Goal: Transaction & Acquisition: Purchase product/service

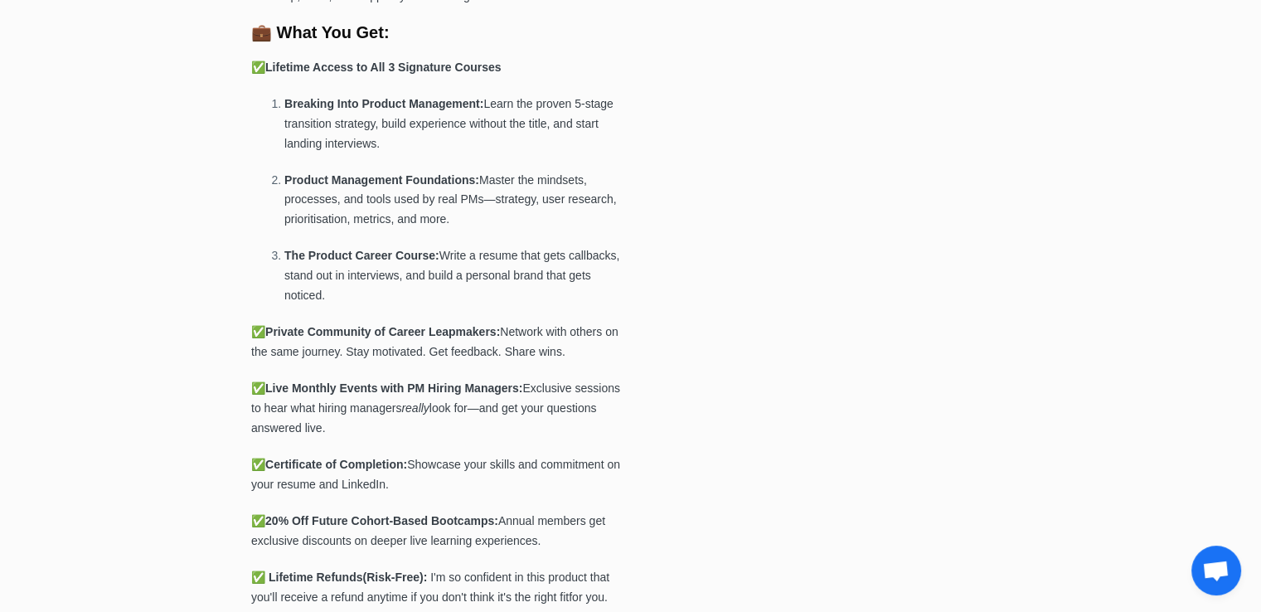
scroll to position [652, 0]
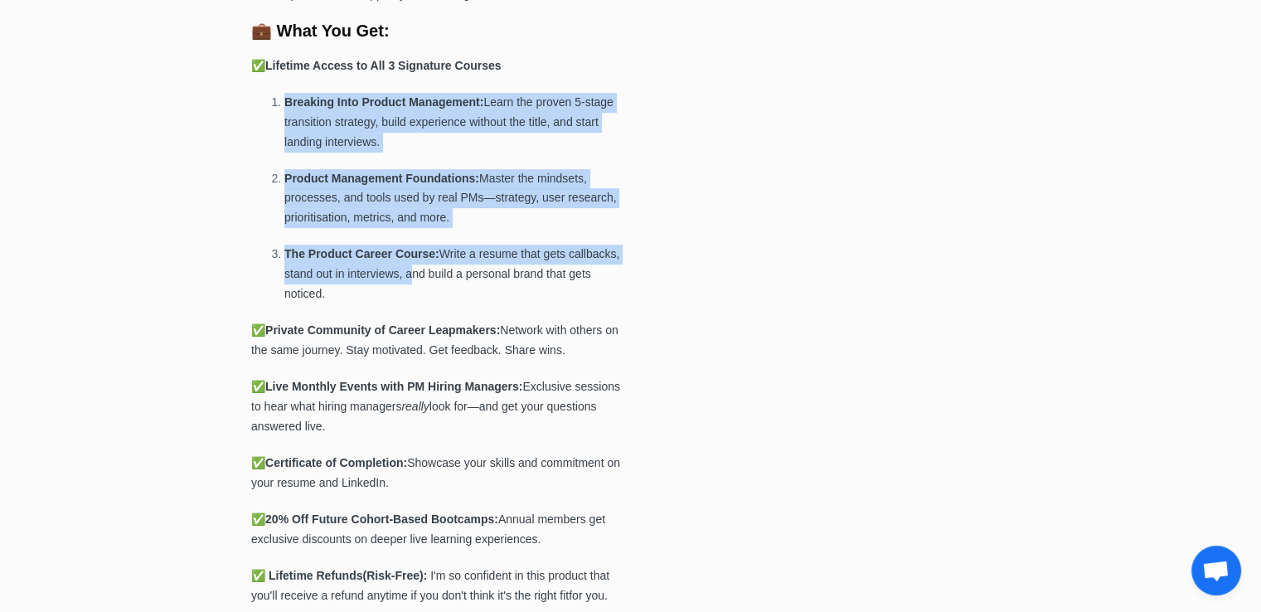
drag, startPoint x: 279, startPoint y: 77, endPoint x: 411, endPoint y: 278, distance: 240.0
click at [411, 278] on p "The Product Career Course: Write a resume that gets callbacks, stand out in int…" at bounding box center [453, 275] width 338 height 60
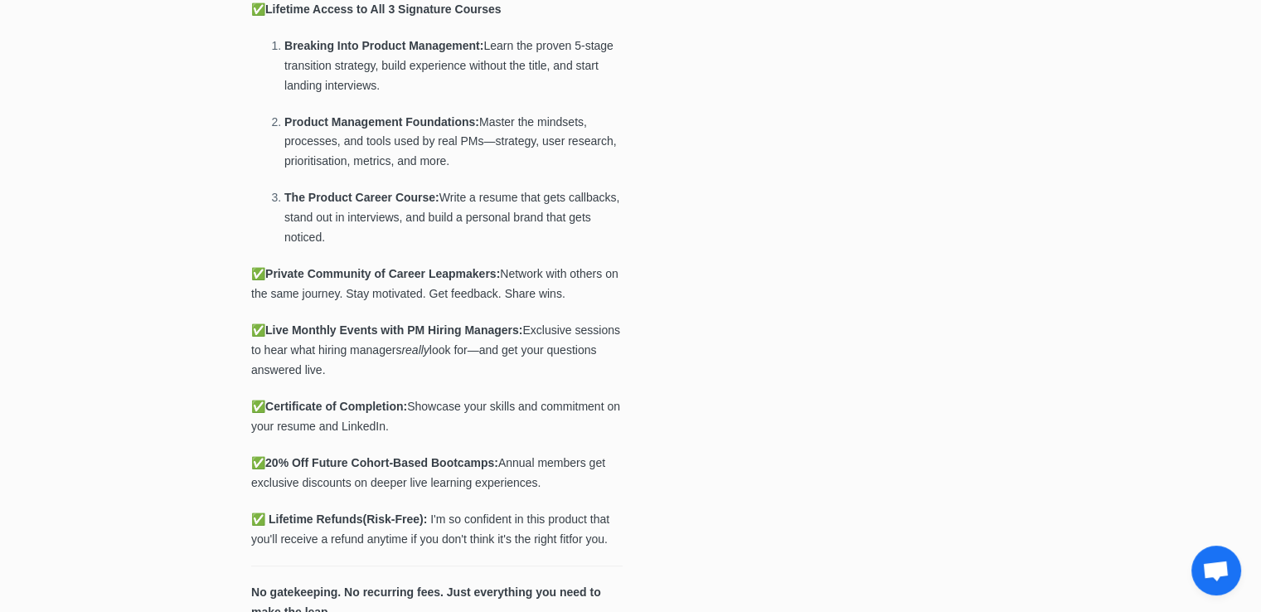
scroll to position [709, 0]
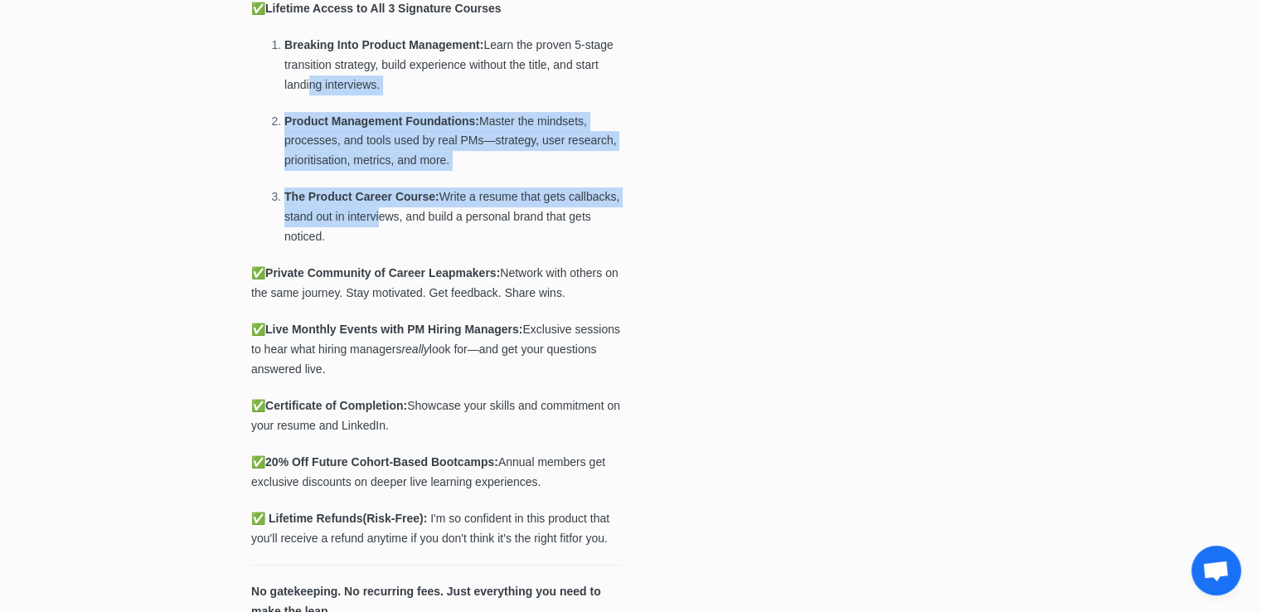
drag, startPoint x: 311, startPoint y: 77, endPoint x: 382, endPoint y: 222, distance: 161.6
click at [382, 222] on ol "Breaking Into Product Management: Learn the proven 5-stage transition strategy,…" at bounding box center [436, 141] width 371 height 211
click at [382, 222] on p "The Product Career Course: Write a resume that gets callbacks, stand out in int…" at bounding box center [453, 217] width 338 height 60
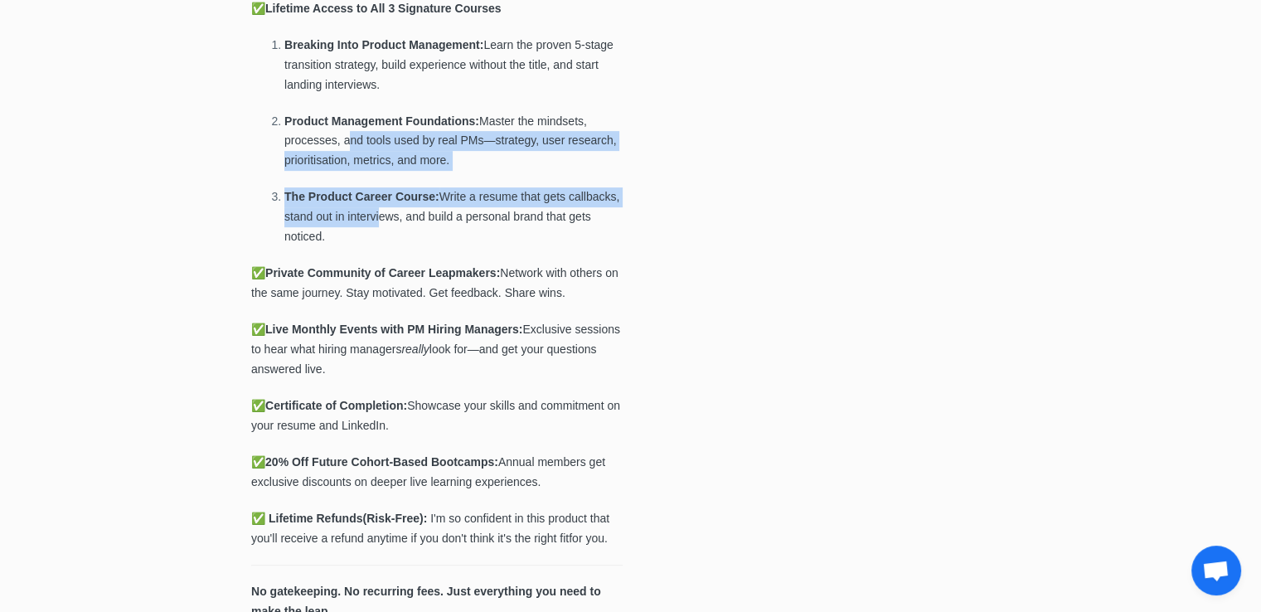
drag, startPoint x: 382, startPoint y: 222, endPoint x: 344, endPoint y: 143, distance: 88.2
click at [344, 143] on ol "Breaking Into Product Management: Learn the proven 5-stage transition strategy,…" at bounding box center [436, 141] width 371 height 211
click at [344, 143] on span "Product Management Foundations: Master the mindsets, processes, and tools used …" at bounding box center [450, 140] width 332 height 53
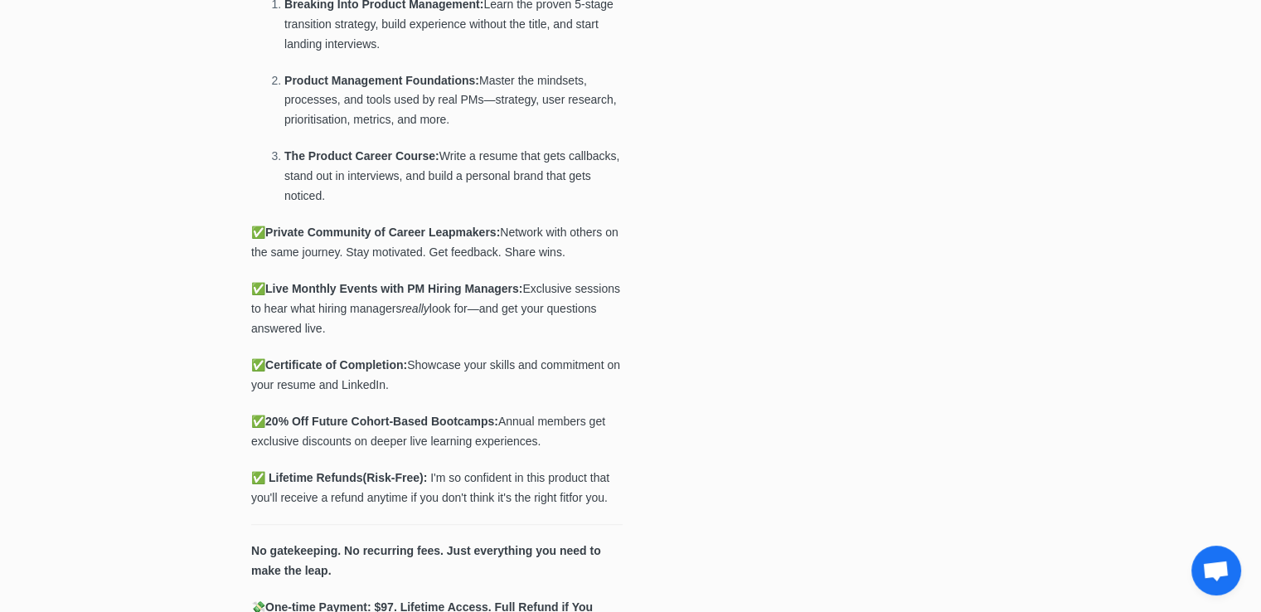
scroll to position [769, 0]
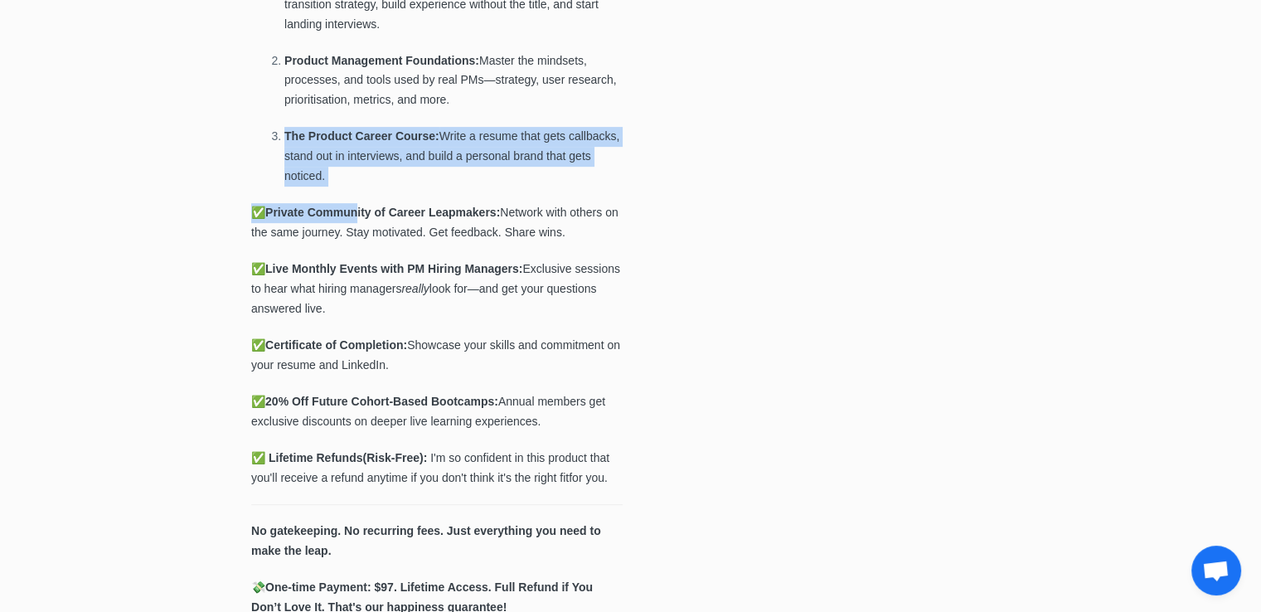
drag, startPoint x: 285, startPoint y: 127, endPoint x: 363, endPoint y: 196, distance: 103.9
click at [363, 196] on div "🚀 Get All 3 Flagship Courses + Private Community for $97 — Lifetime Access Brea…" at bounding box center [436, 584] width 371 height 1884
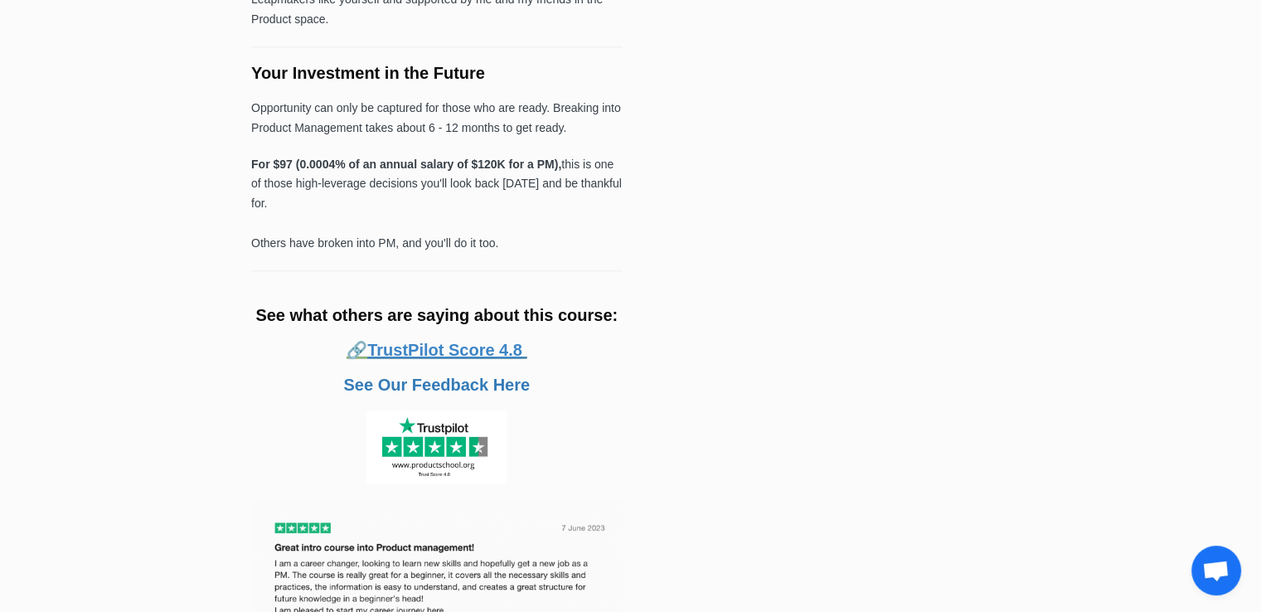
scroll to position [1638, 0]
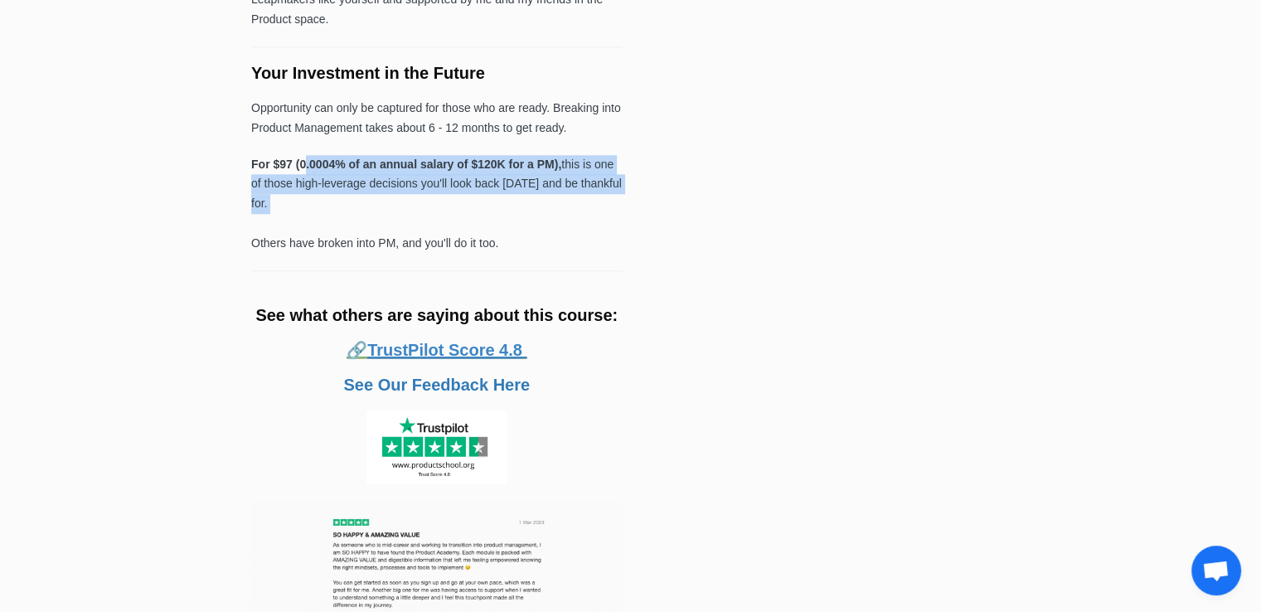
drag, startPoint x: 303, startPoint y: 157, endPoint x: 349, endPoint y: 215, distance: 74.3
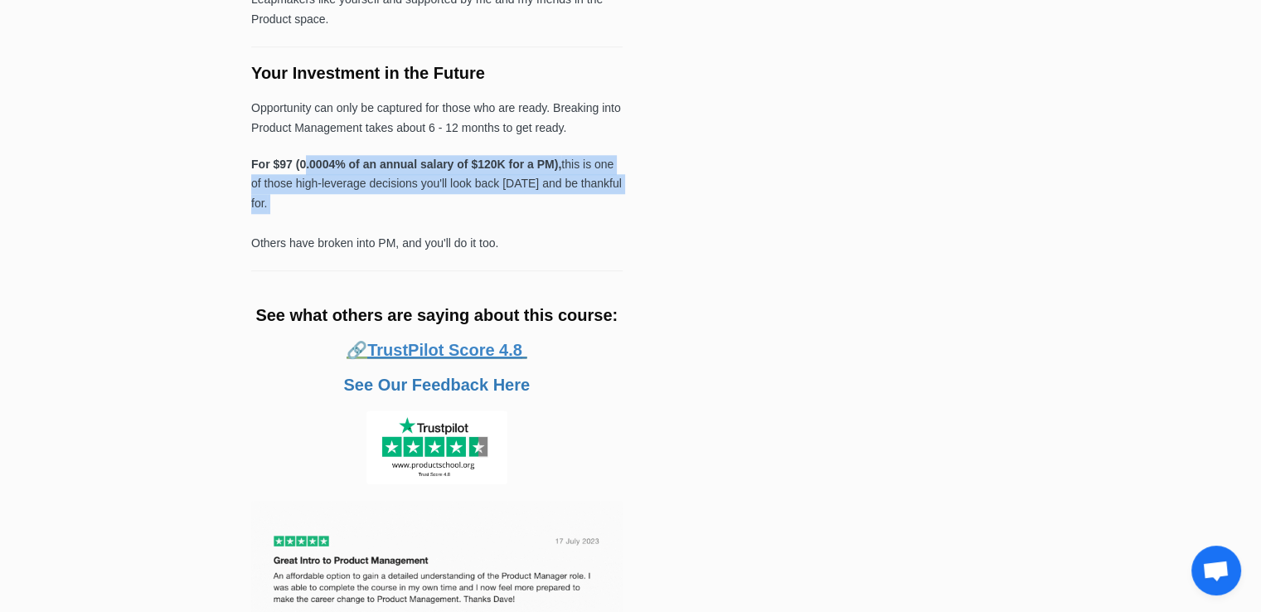
click at [349, 215] on p "For $97 (0.0004% of an annual salary of $120K for a PM), this is one of those h…" at bounding box center [436, 204] width 371 height 99
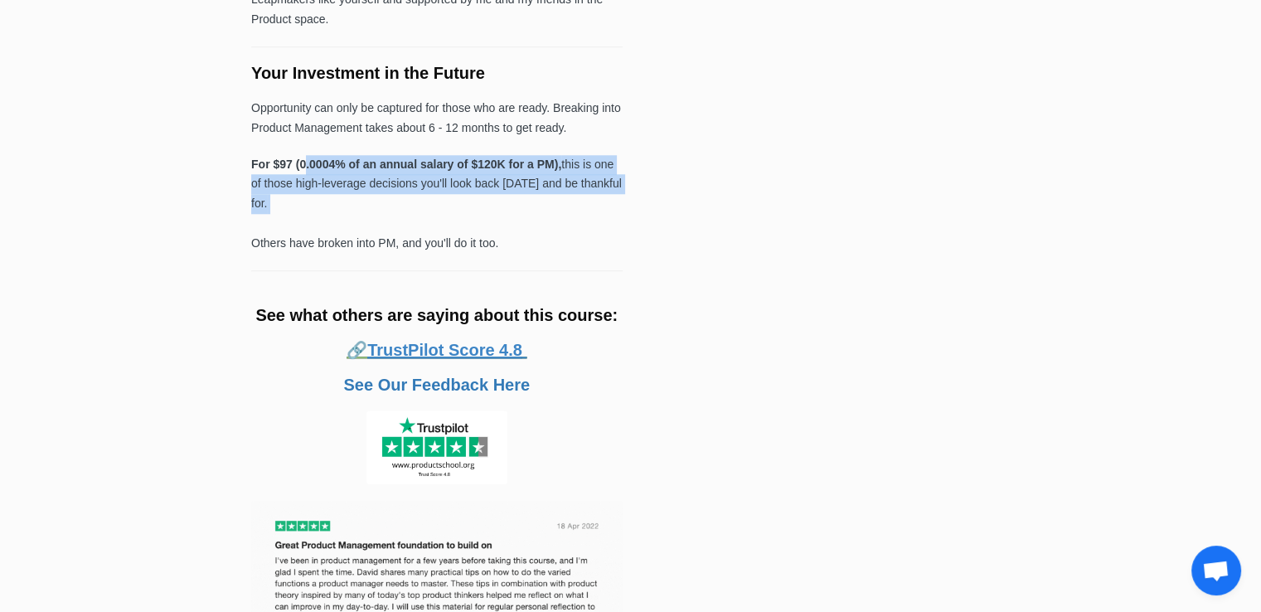
click at [349, 215] on p "For $97 (0.0004% of an annual salary of $120K for a PM), this is one of those h…" at bounding box center [436, 204] width 371 height 99
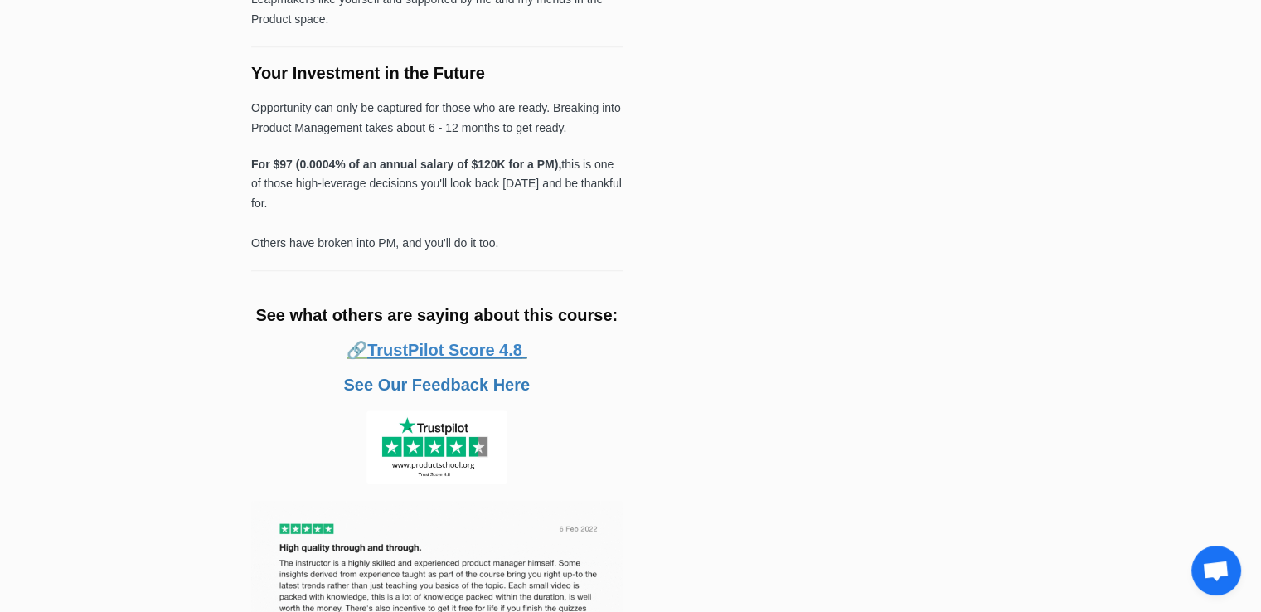
drag, startPoint x: 295, startPoint y: 170, endPoint x: 363, endPoint y: 216, distance: 81.8
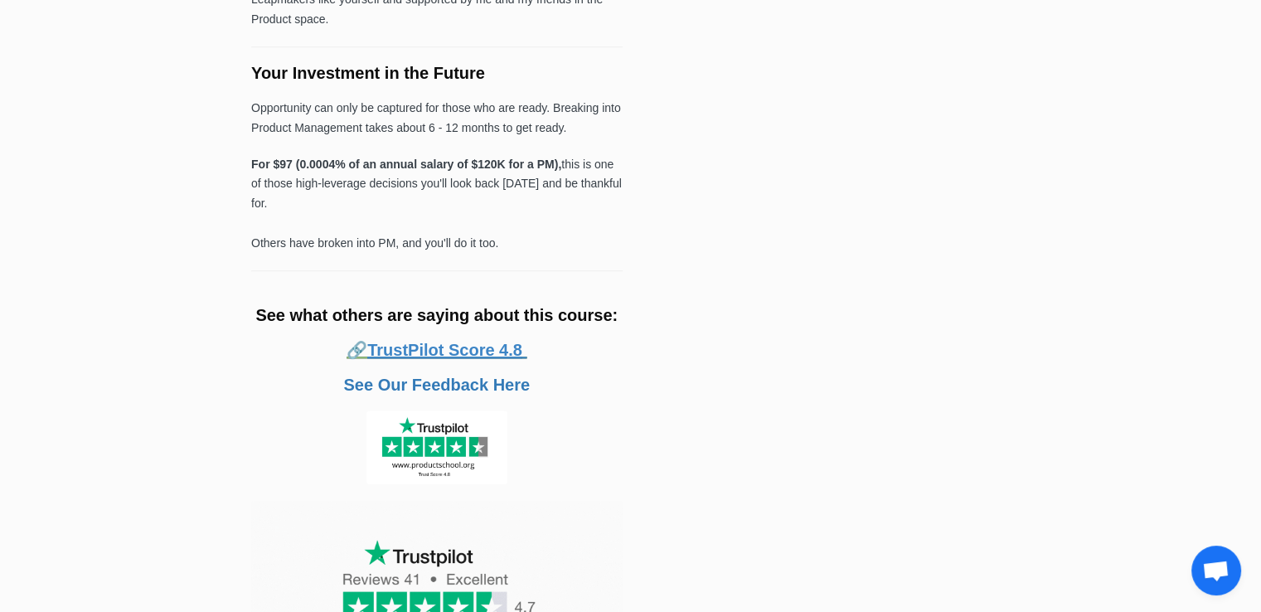
click at [363, 216] on p "For $97 (0.0004% of an annual salary of $120K for a PM), this is one of those h…" at bounding box center [436, 204] width 371 height 99
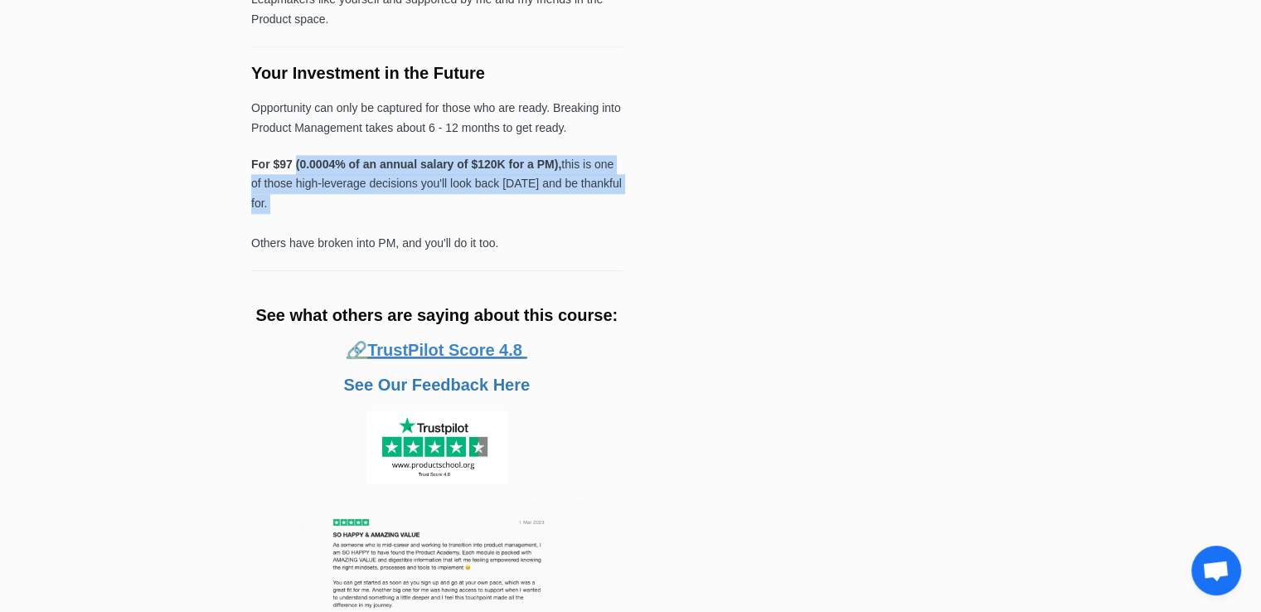
click at [363, 216] on p "For $97 (0.0004% of an annual salary of $120K for a PM), this is one of those h…" at bounding box center [436, 204] width 371 height 99
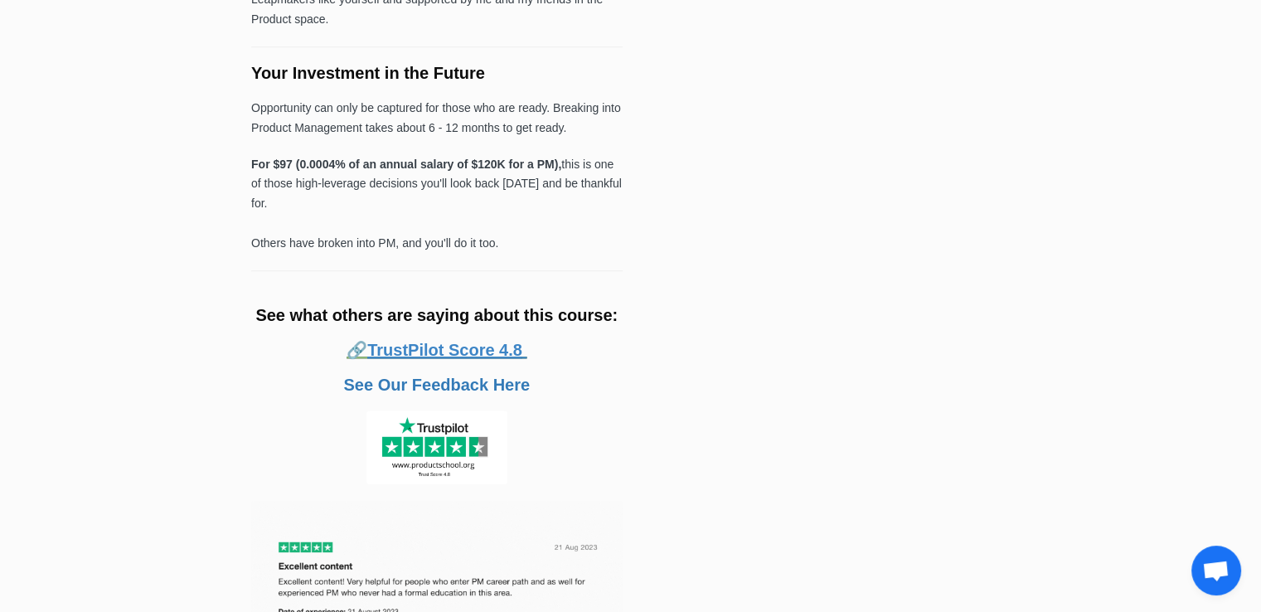
drag, startPoint x: 351, startPoint y: 163, endPoint x: 425, endPoint y: 201, distance: 83.4
click at [425, 201] on p "For $97 (0.0004% of an annual salary of $120K for a PM), this is one of those h…" at bounding box center [436, 204] width 371 height 99
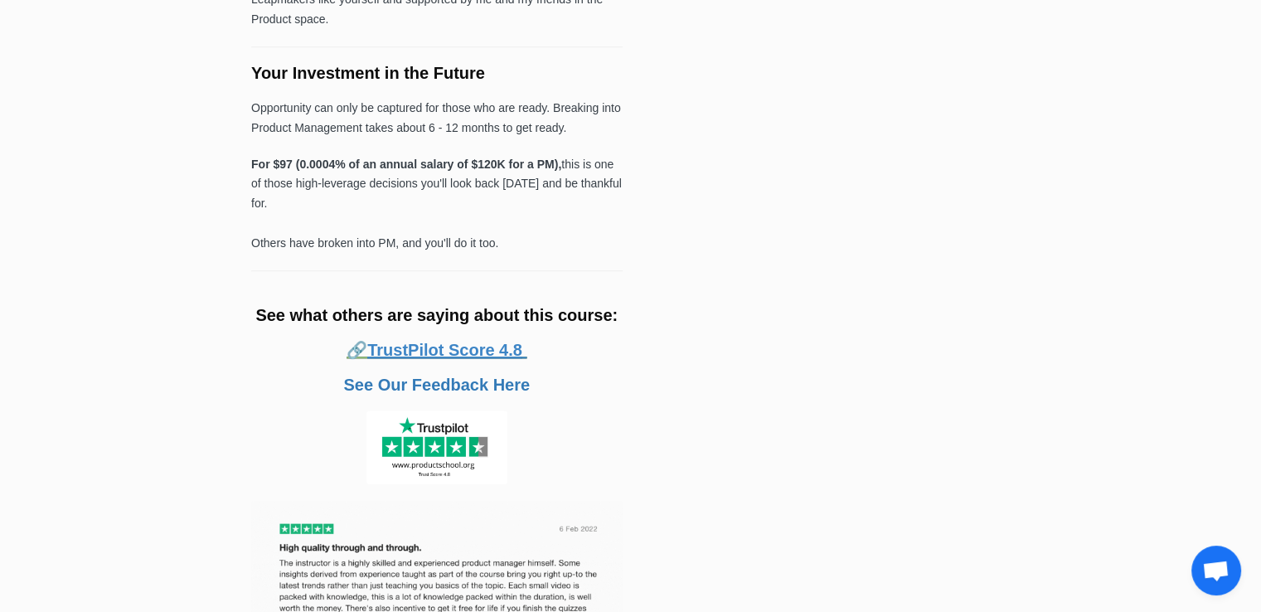
click at [425, 201] on p "For $97 (0.0004% of an annual salary of $120K for a PM), this is one of those h…" at bounding box center [436, 204] width 371 height 99
drag, startPoint x: 380, startPoint y: 206, endPoint x: 351, endPoint y: 137, distance: 75.4
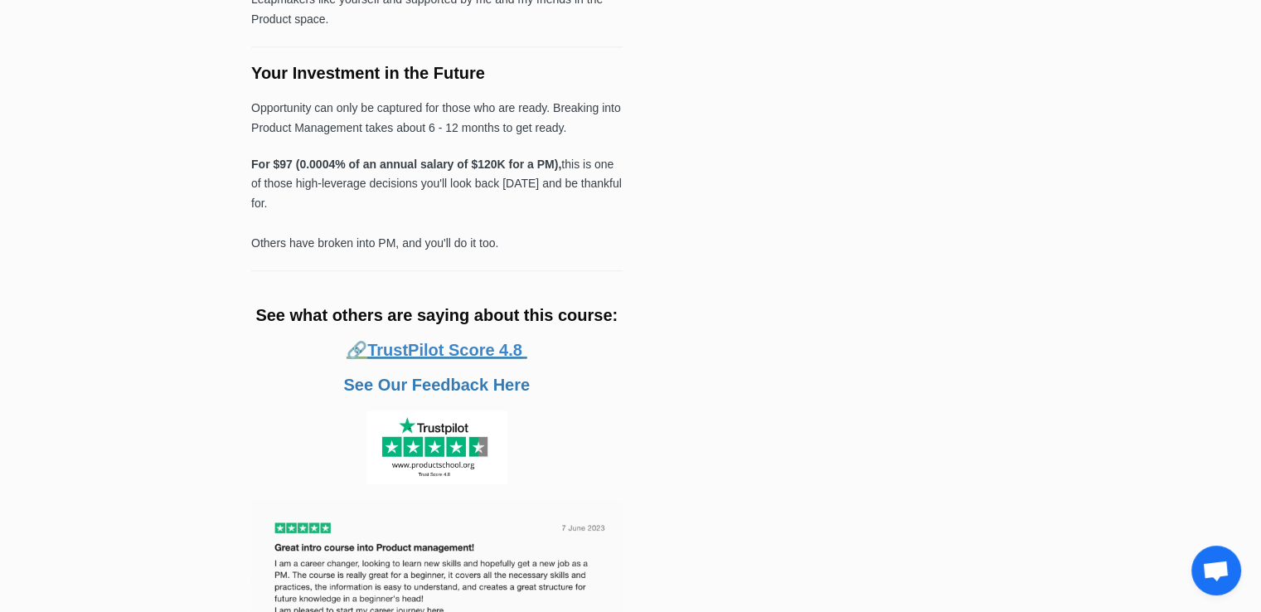
click at [351, 137] on p "Opportunity can only be captured for those who are ready. Breaking into Product…" at bounding box center [436, 119] width 371 height 40
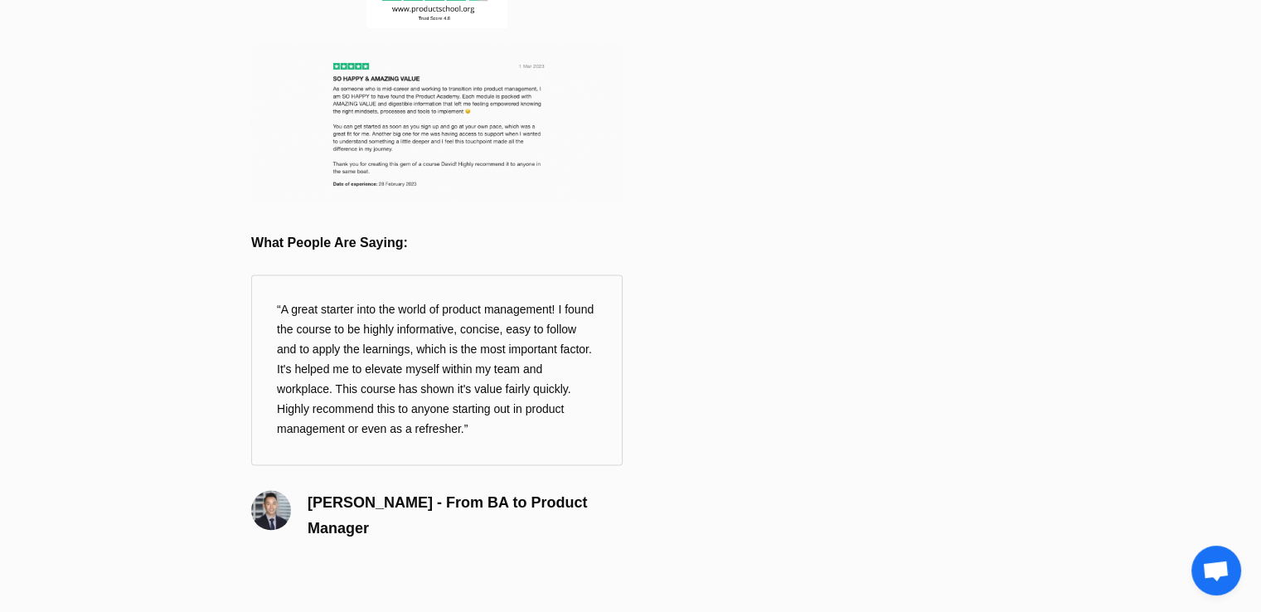
scroll to position [2093, 0]
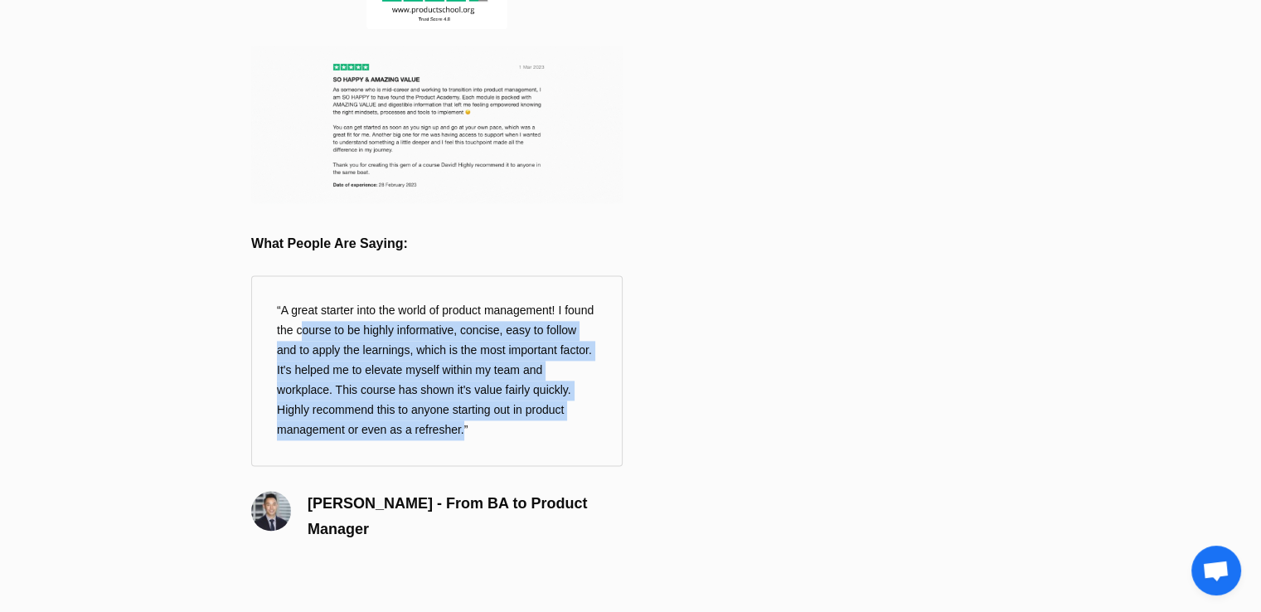
drag, startPoint x: 333, startPoint y: 320, endPoint x: 488, endPoint y: 424, distance: 186.4
click at [488, 424] on q "A great starter into the world of product management! I found the course to be …" at bounding box center [436, 370] width 371 height 191
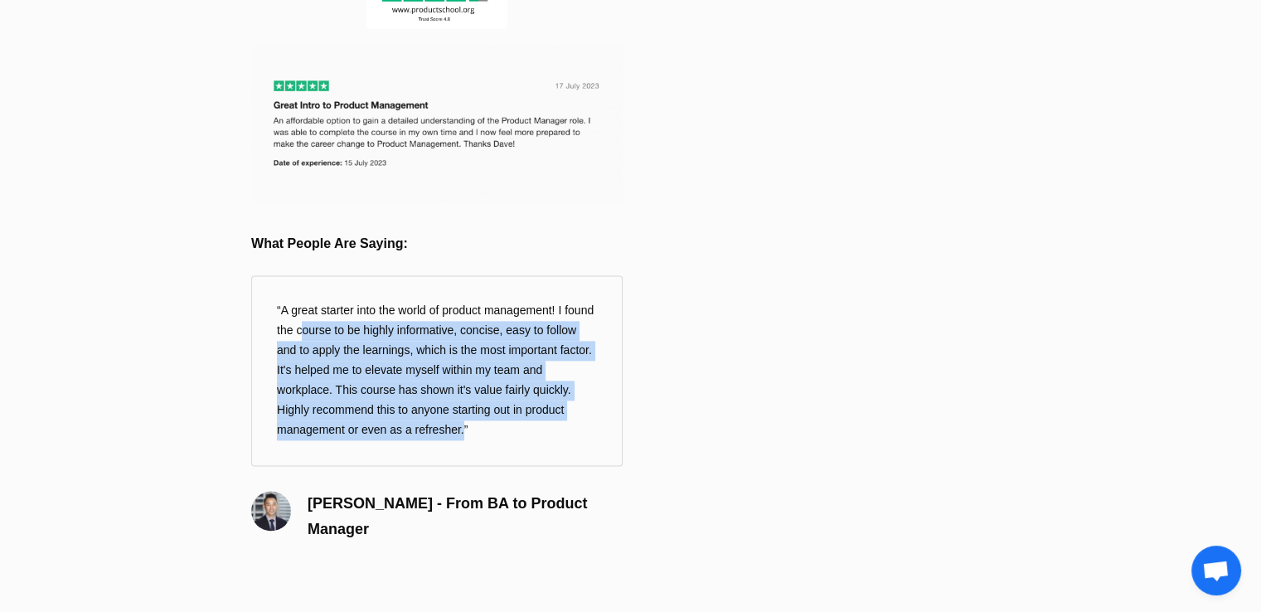
click at [488, 424] on q "A great starter into the world of product management! I found the course to be …" at bounding box center [436, 370] width 371 height 191
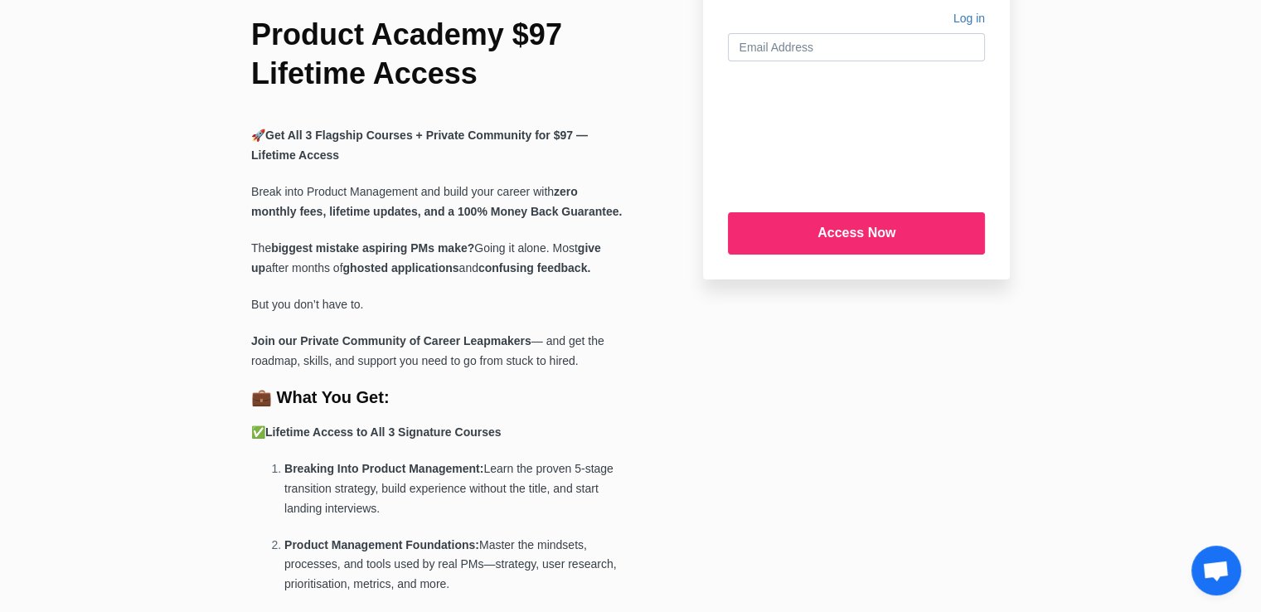
scroll to position [284, 0]
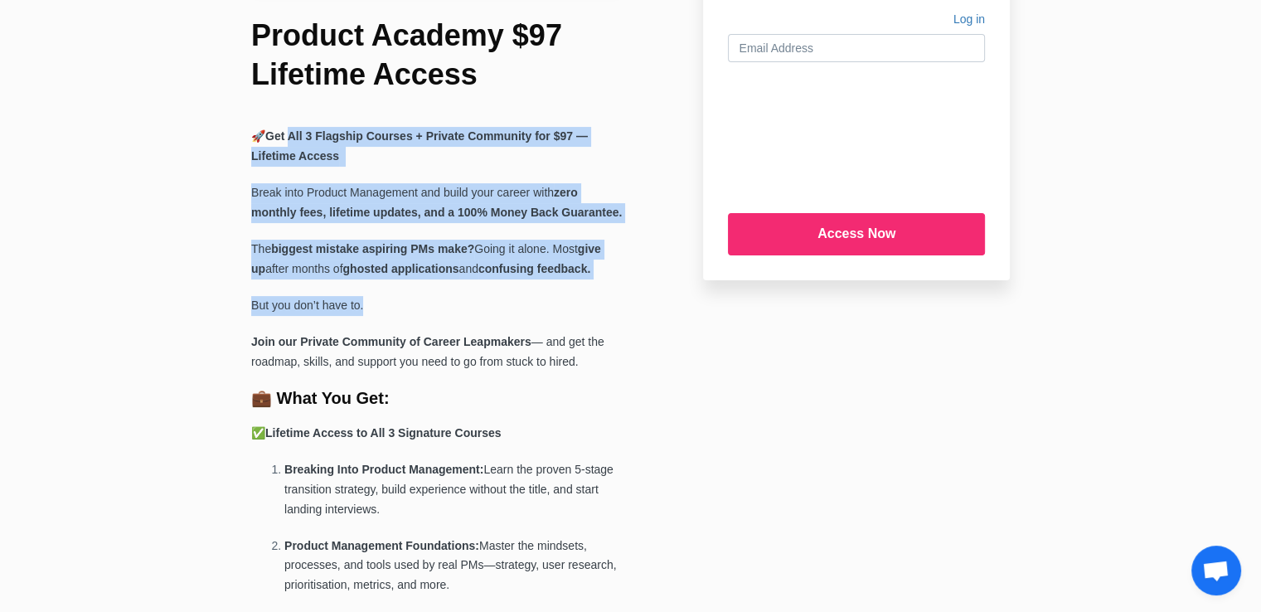
drag, startPoint x: 295, startPoint y: 140, endPoint x: 391, endPoint y: 304, distance: 190.2
click at [391, 304] on p "But you don’t have to." at bounding box center [436, 306] width 371 height 20
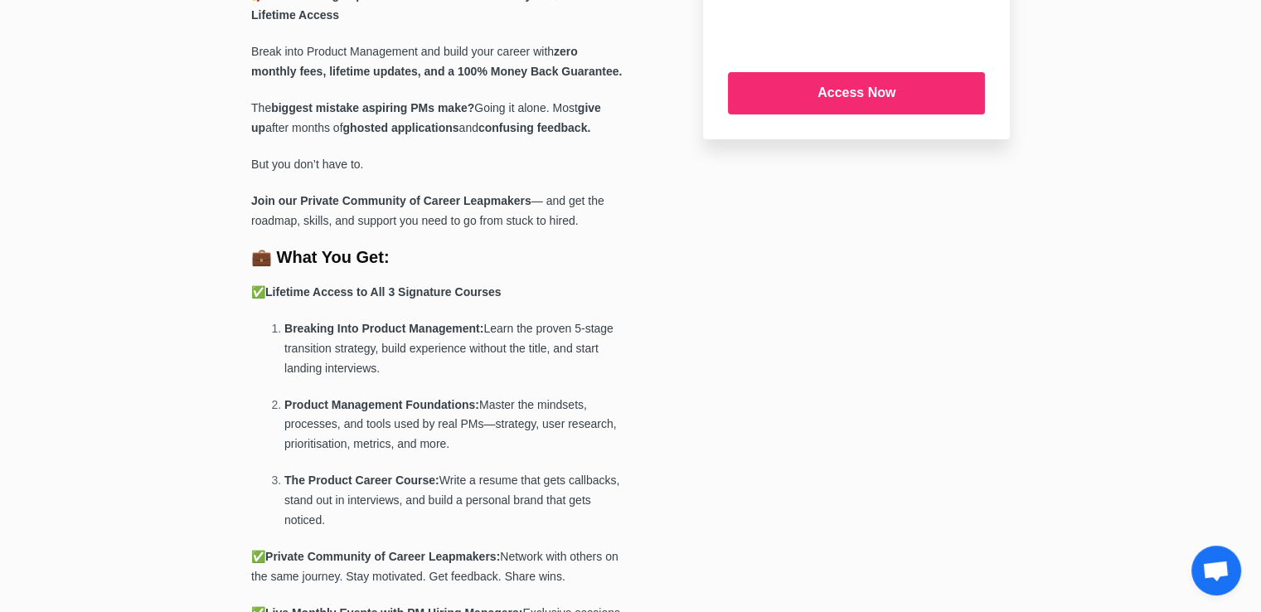
scroll to position [426, 0]
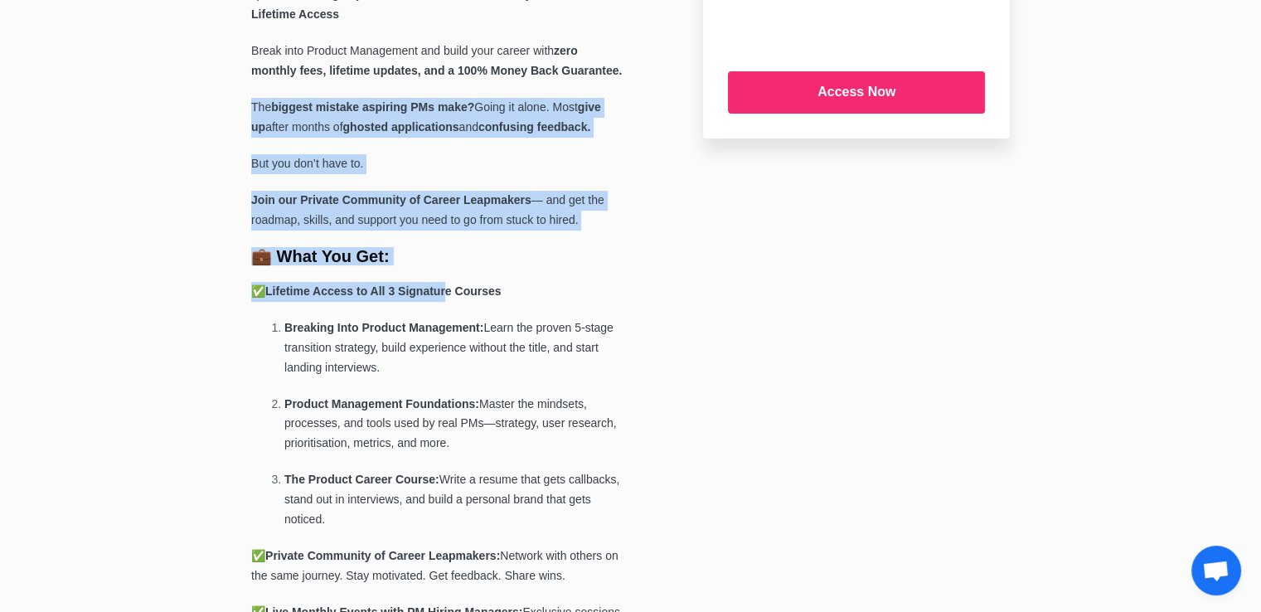
drag, startPoint x: 251, startPoint y: 117, endPoint x: 448, endPoint y: 289, distance: 262.0
click at [448, 289] on b "Lifetime Access to All 3 Signature Courses" at bounding box center [383, 290] width 236 height 13
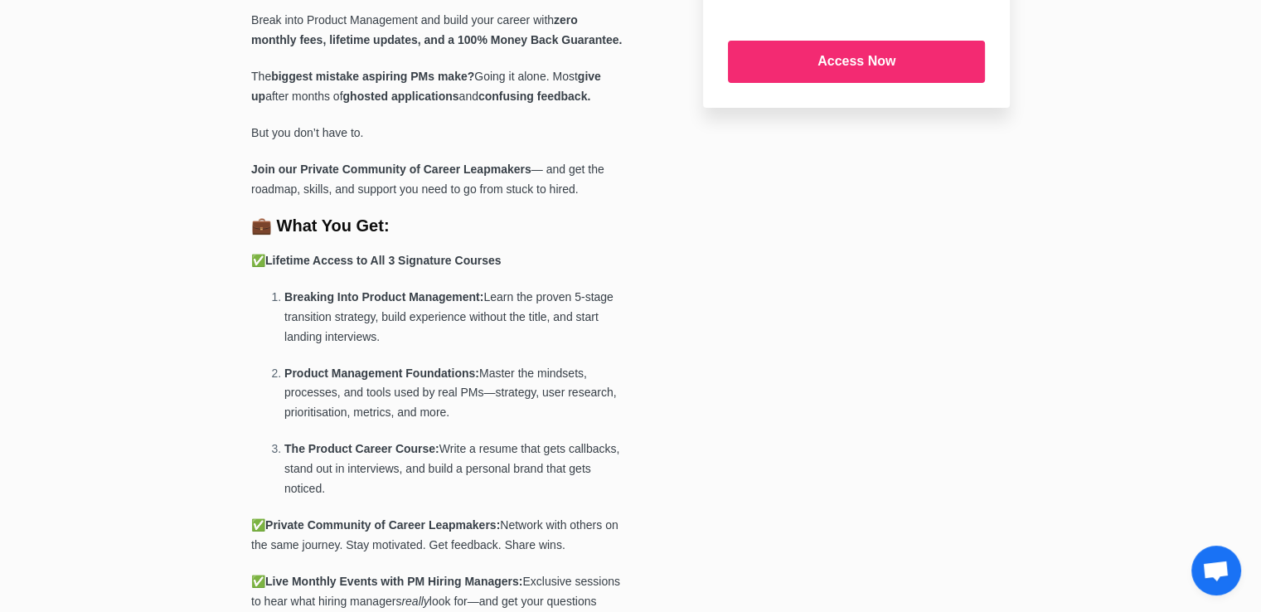
scroll to position [458, 0]
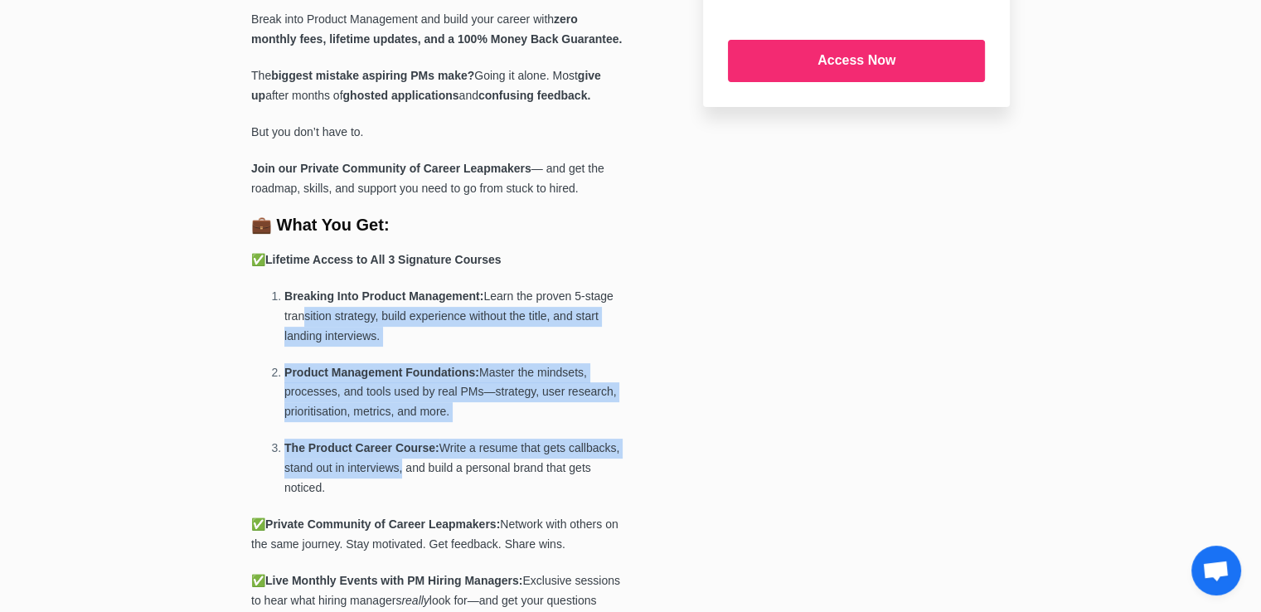
drag, startPoint x: 303, startPoint y: 316, endPoint x: 408, endPoint y: 469, distance: 186.0
click at [408, 469] on ol "Breaking Into Product Management: Learn the proven 5-stage transition strategy,…" at bounding box center [436, 392] width 371 height 211
click at [408, 469] on p "The Product Career Course: Write a resume that gets callbacks, stand out in int…" at bounding box center [453, 468] width 338 height 60
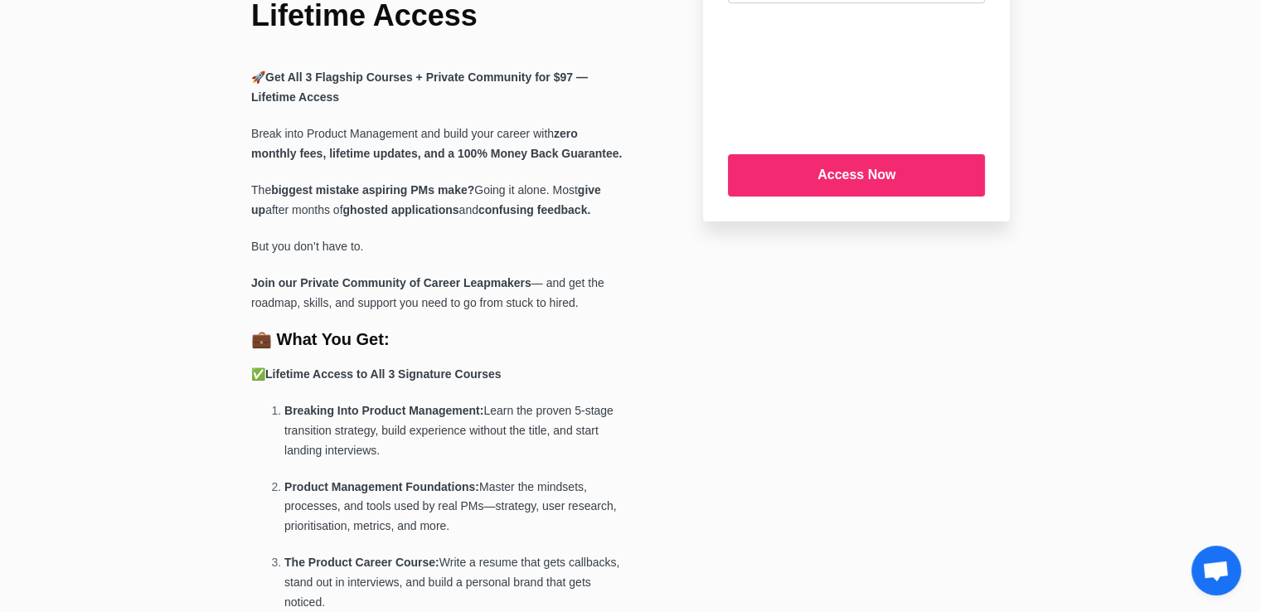
scroll to position [345, 0]
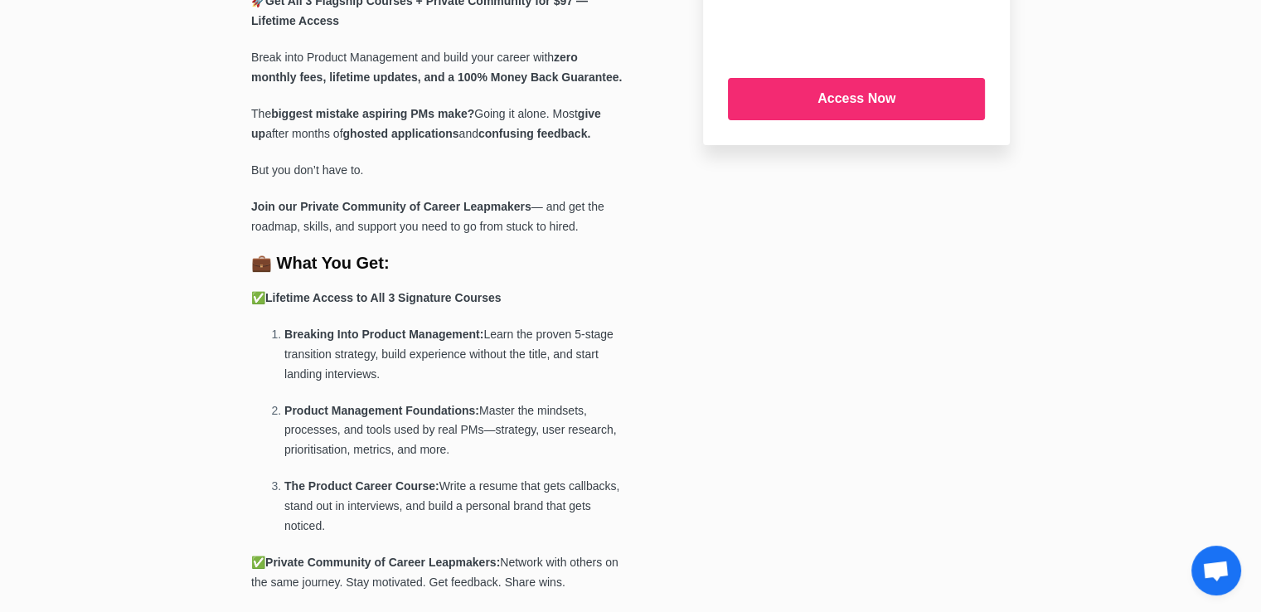
scroll to position [421, 0]
